Goal: Find specific page/section: Find specific page/section

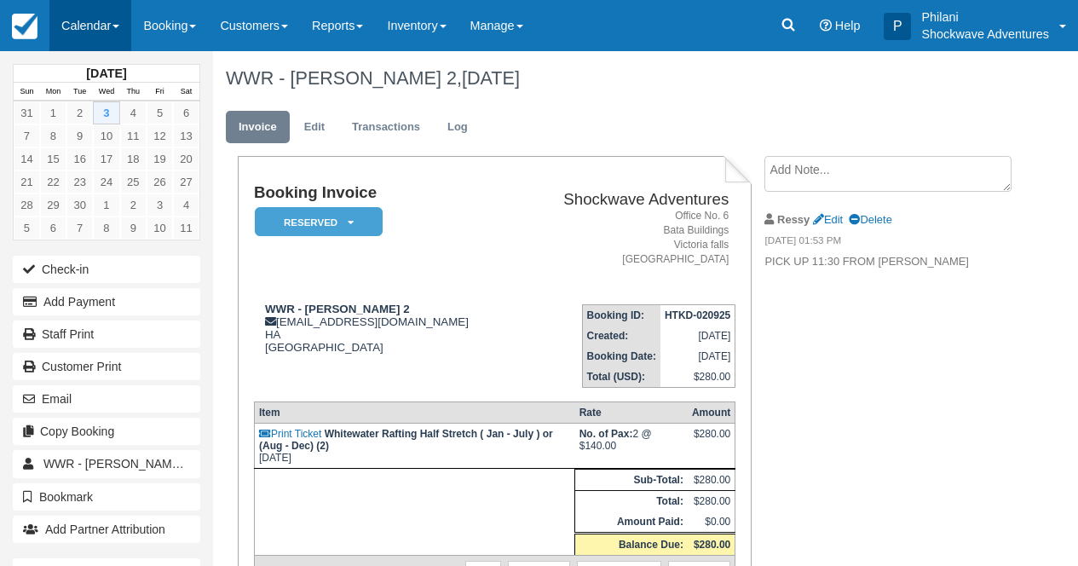
click at [105, 18] on link "Calendar" at bounding box center [90, 25] width 82 height 51
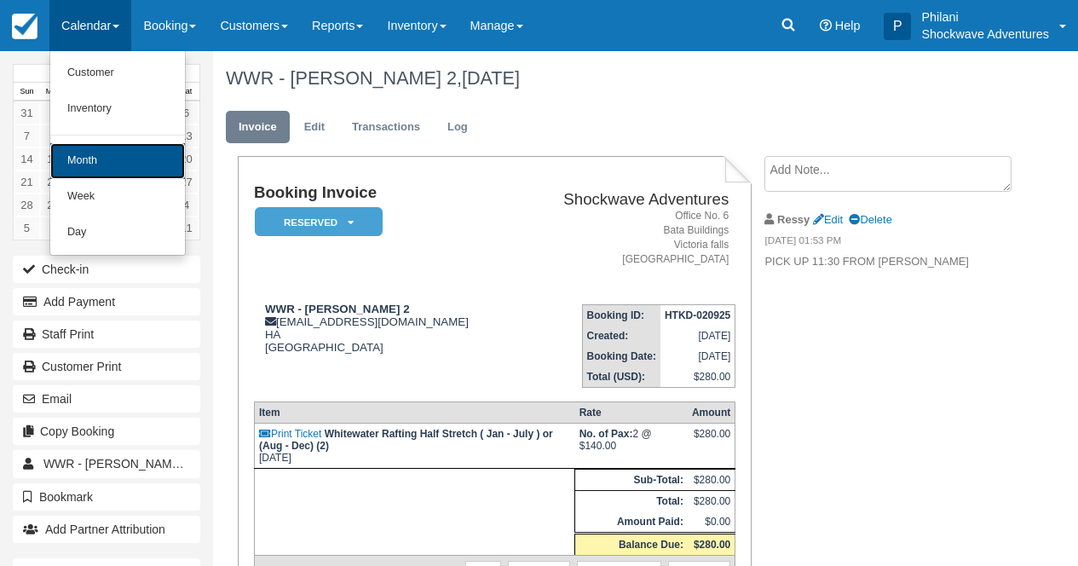
click at [101, 148] on link "Month" at bounding box center [117, 161] width 135 height 36
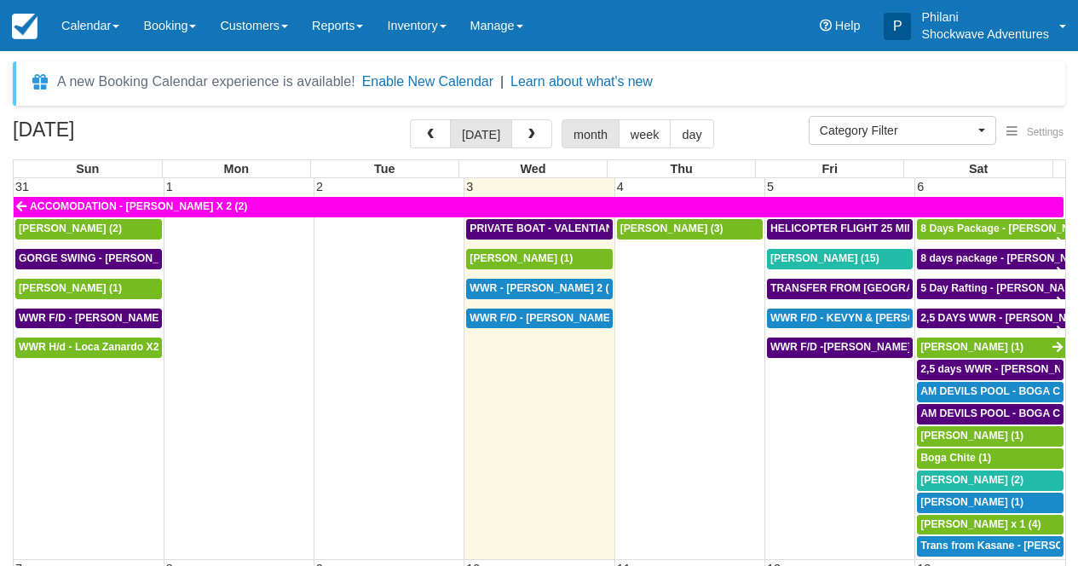
select select
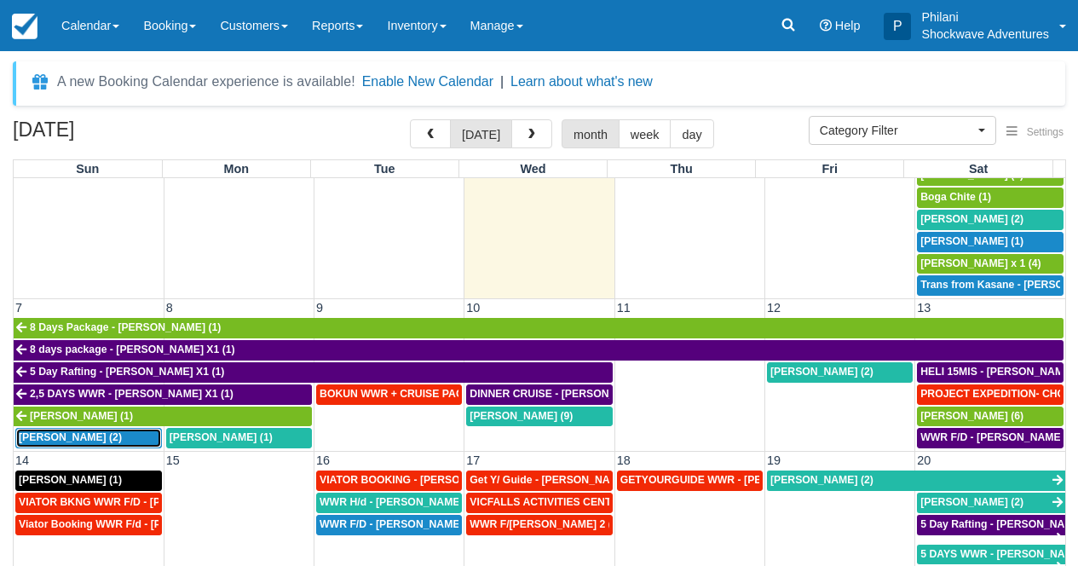
click at [82, 439] on span "Kathleen Burkhardt (2)" at bounding box center [70, 437] width 103 height 12
